Goal: Transaction & Acquisition: Subscribe to service/newsletter

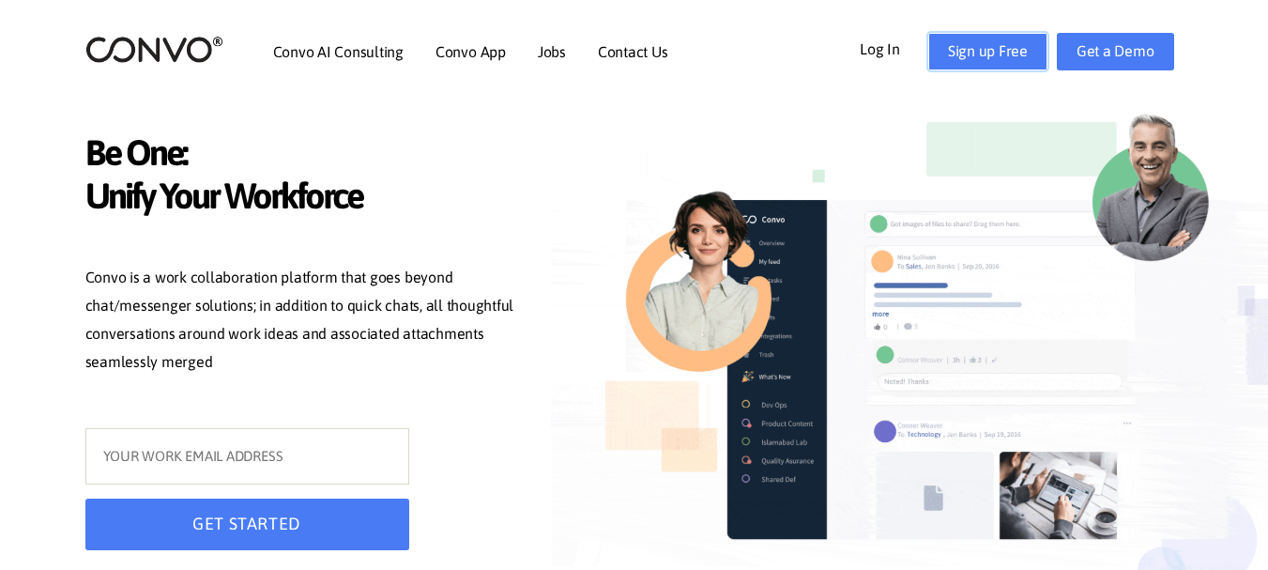
click at [958, 53] on link "Sign up Free" at bounding box center [987, 52] width 119 height 38
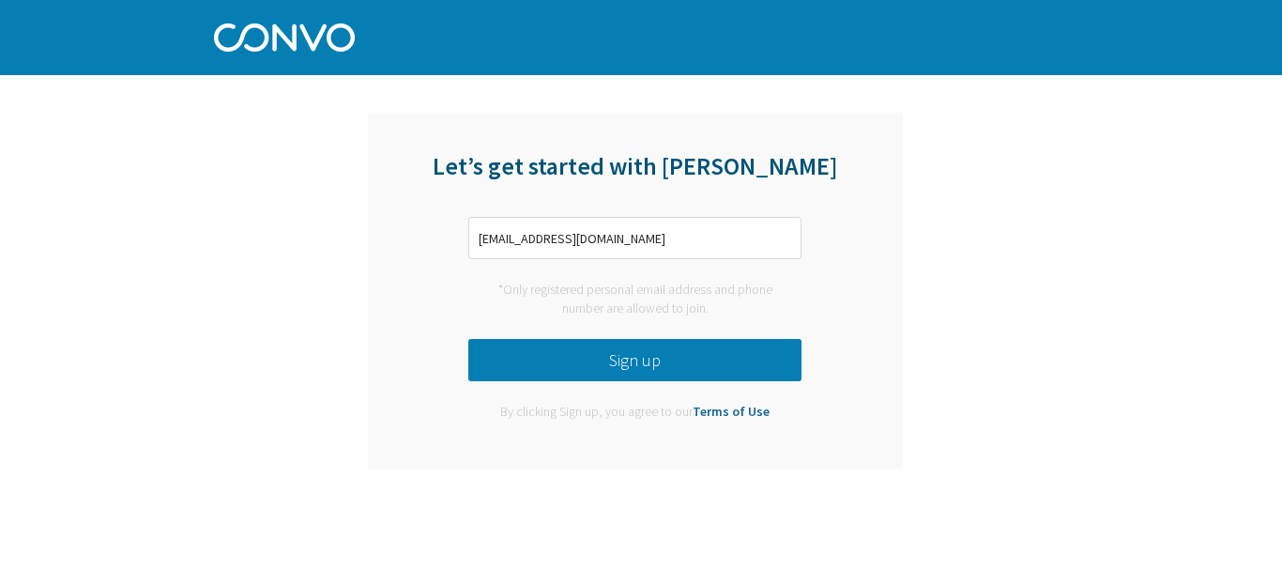
click at [550, 354] on button "Sign up" at bounding box center [634, 360] width 333 height 42
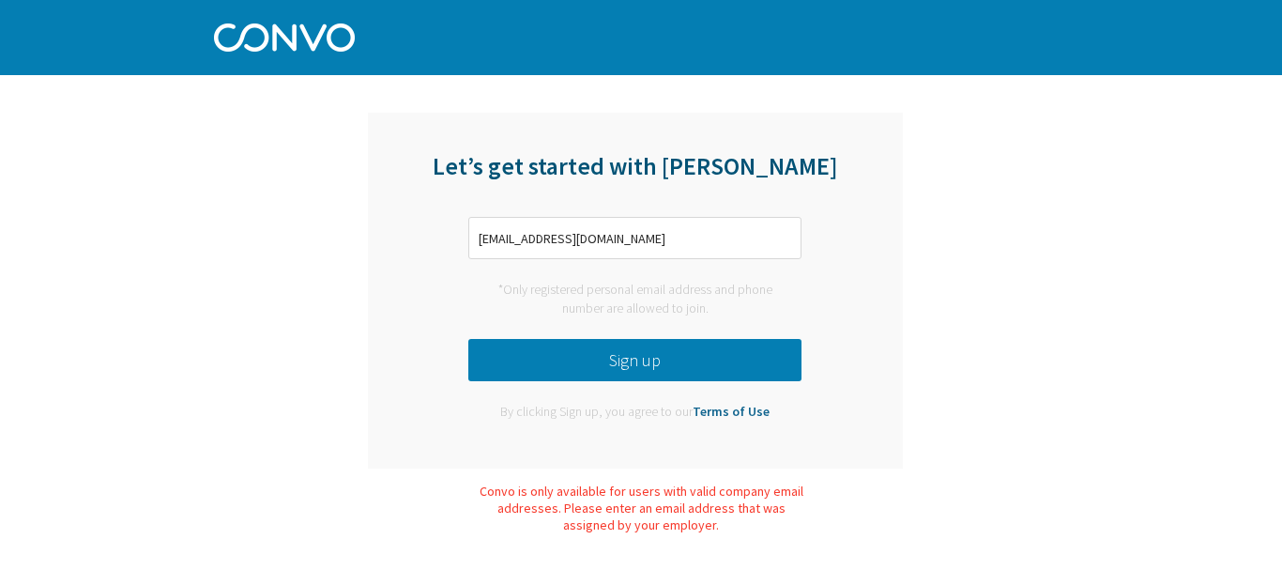
click at [1071, 426] on div "Let’s get started with [PERSON_NAME] [EMAIL_ADDRESS][DOMAIN_NAME] *Only registe…" at bounding box center [641, 271] width 1282 height 542
click at [692, 237] on input "[EMAIL_ADDRESS][DOMAIN_NAME]" at bounding box center [634, 238] width 333 height 42
type input "m"
